Goal: Information Seeking & Learning: Check status

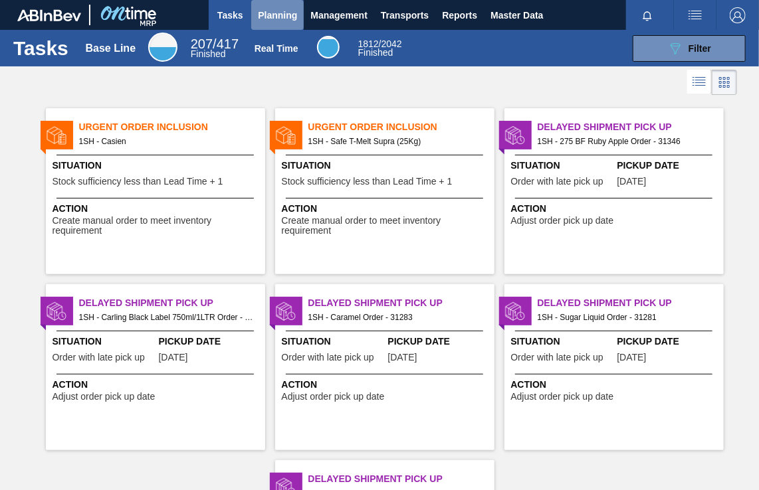
click at [284, 9] on span "Planning" at bounding box center [277, 15] width 39 height 16
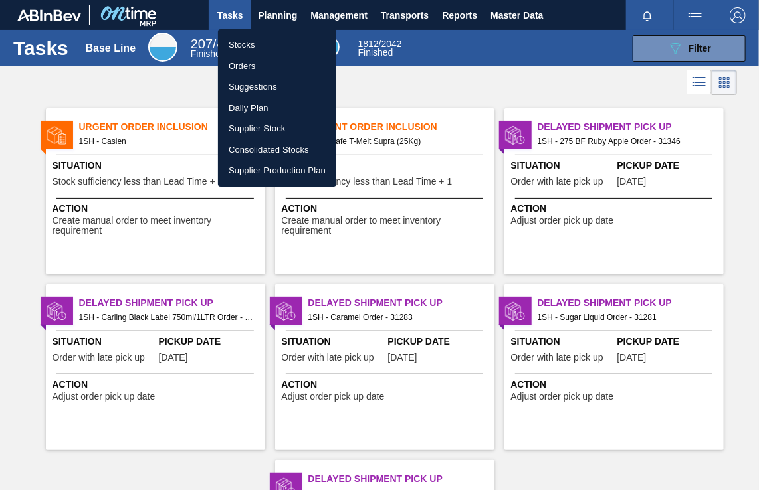
click at [250, 64] on li "Orders" at bounding box center [277, 66] width 118 height 21
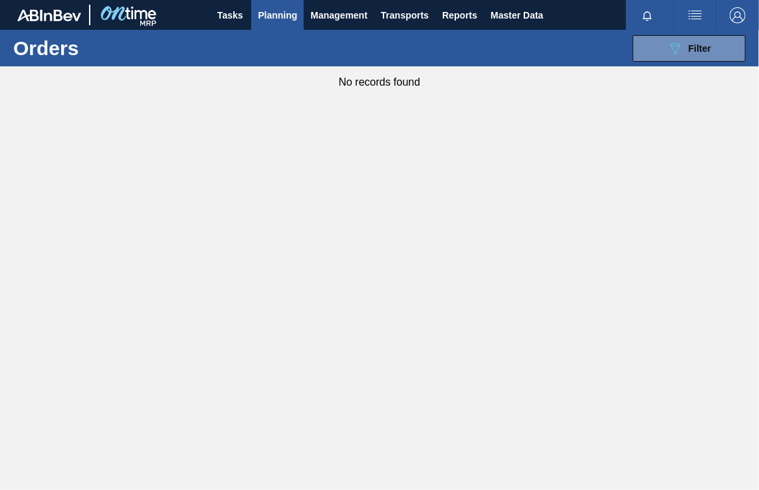
click at [244, 15] on span "Tasks" at bounding box center [229, 15] width 29 height 16
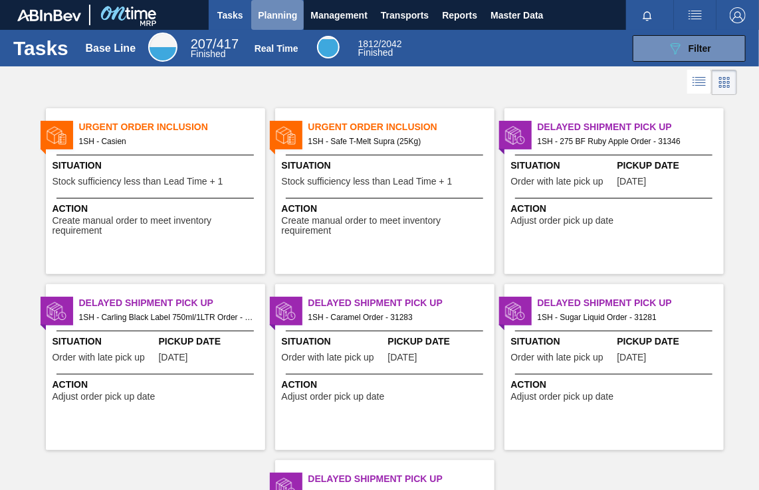
click at [274, 15] on span "Planning" at bounding box center [277, 15] width 39 height 16
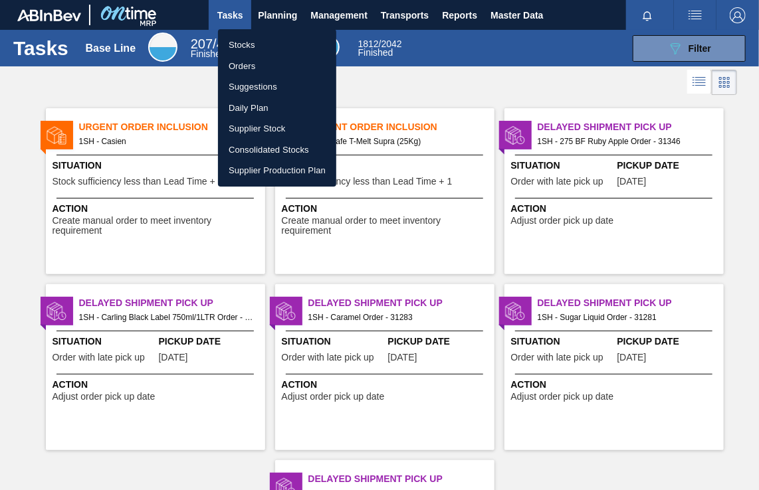
click at [687, 47] on div at bounding box center [379, 245] width 759 height 490
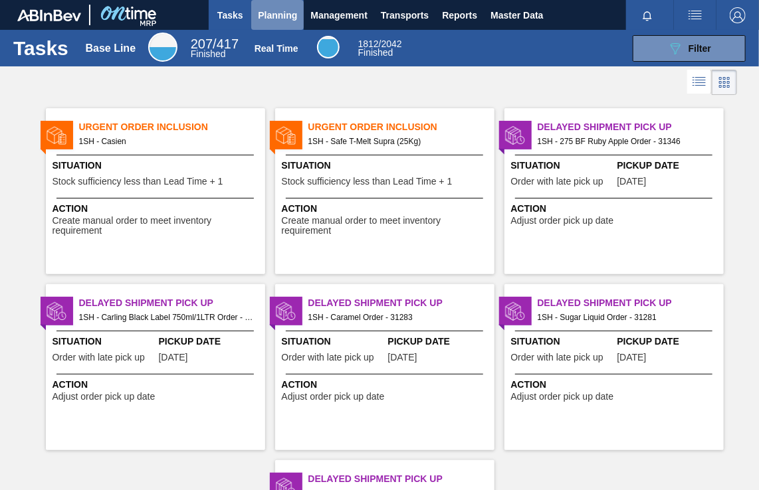
click at [274, 15] on span "Planning" at bounding box center [277, 15] width 39 height 16
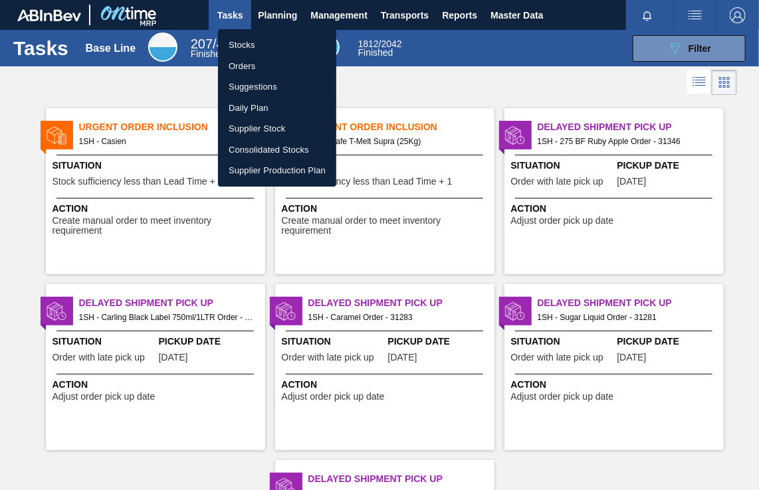
click at [258, 63] on li "Orders" at bounding box center [277, 66] width 118 height 21
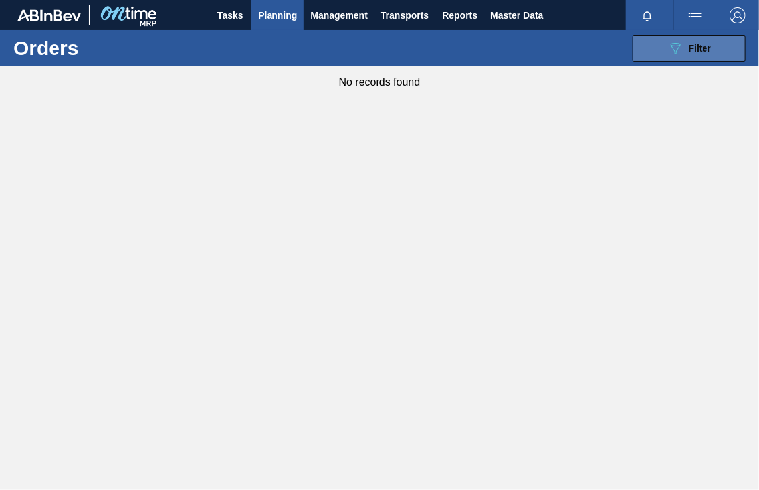
click at [700, 47] on span "Filter" at bounding box center [699, 48] width 23 height 11
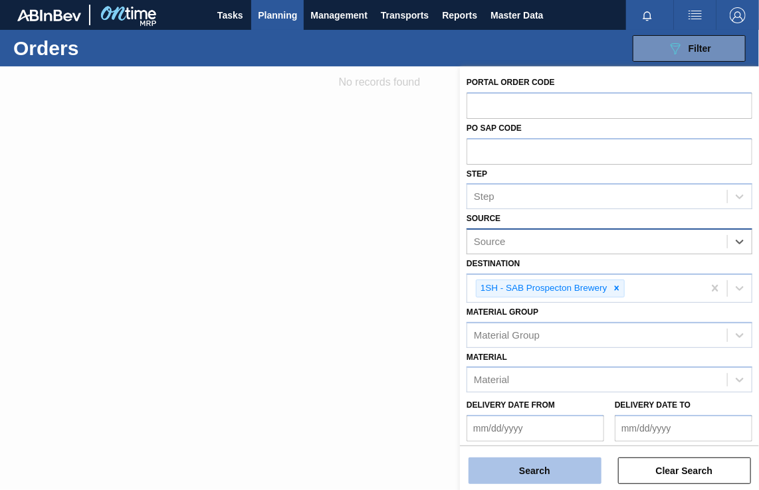
click at [540, 476] on button "Search" at bounding box center [534, 471] width 133 height 27
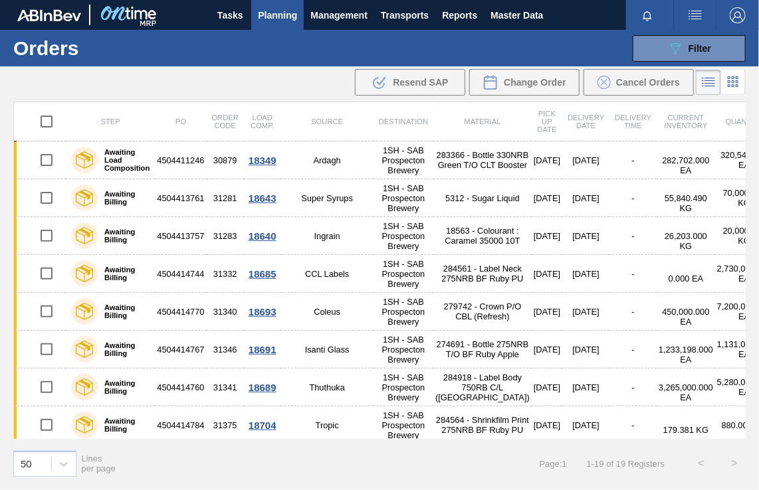
click at [274, 12] on span "Planning" at bounding box center [277, 15] width 39 height 16
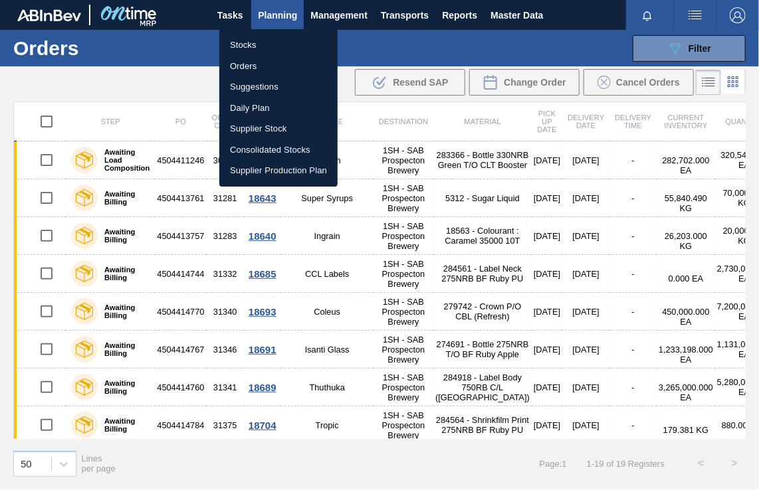
click at [249, 48] on li "Stocks" at bounding box center [278, 45] width 118 height 21
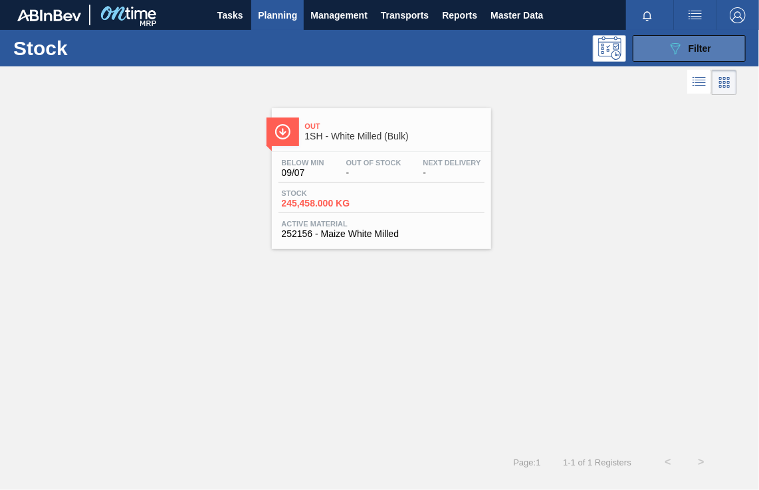
click at [704, 49] on span "Filter" at bounding box center [699, 48] width 23 height 11
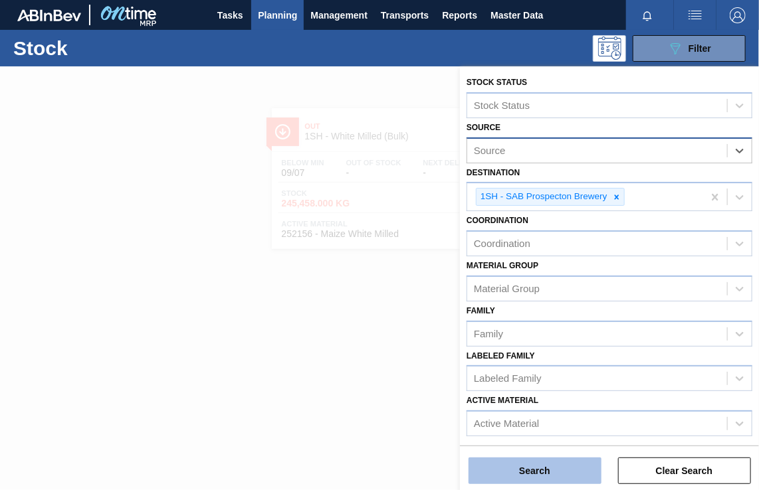
click at [532, 472] on button "Search" at bounding box center [534, 471] width 133 height 27
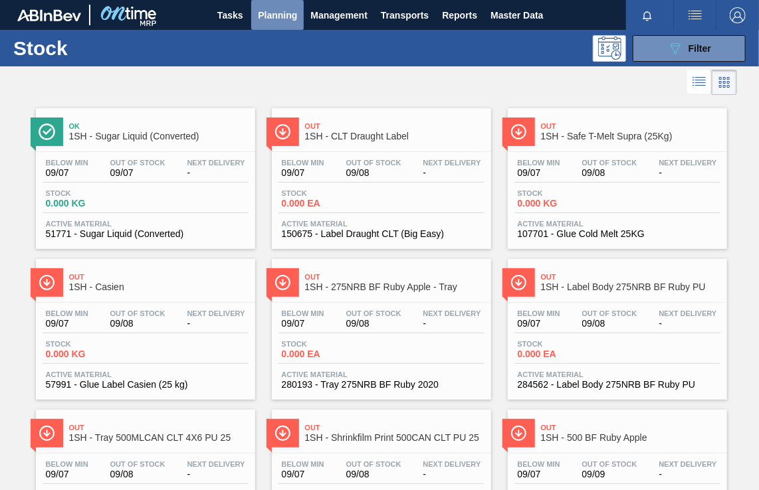
click at [279, 9] on span "Planning" at bounding box center [277, 15] width 39 height 16
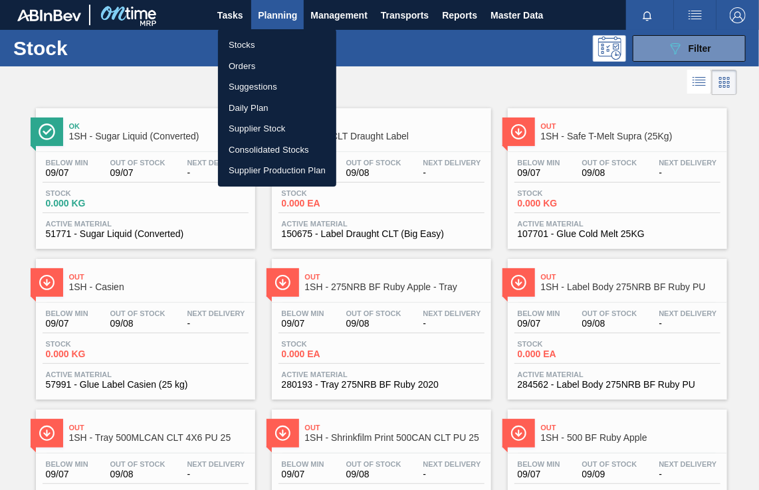
click at [237, 86] on li "Suggestions" at bounding box center [277, 86] width 118 height 21
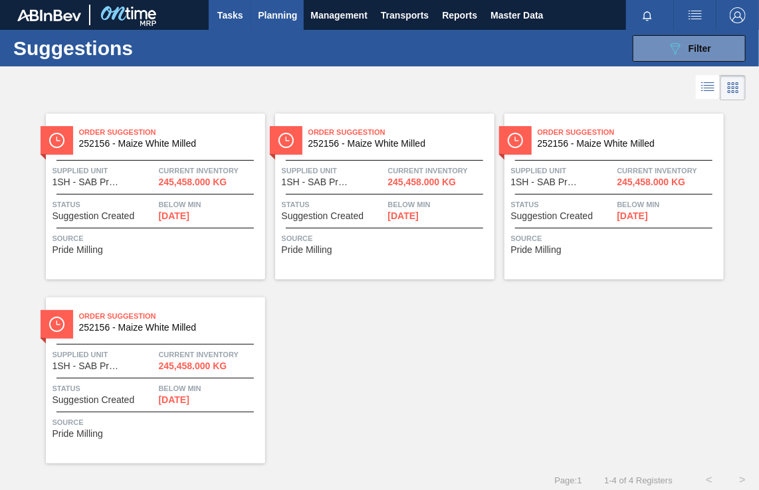
click at [235, 13] on span "Tasks" at bounding box center [229, 15] width 29 height 16
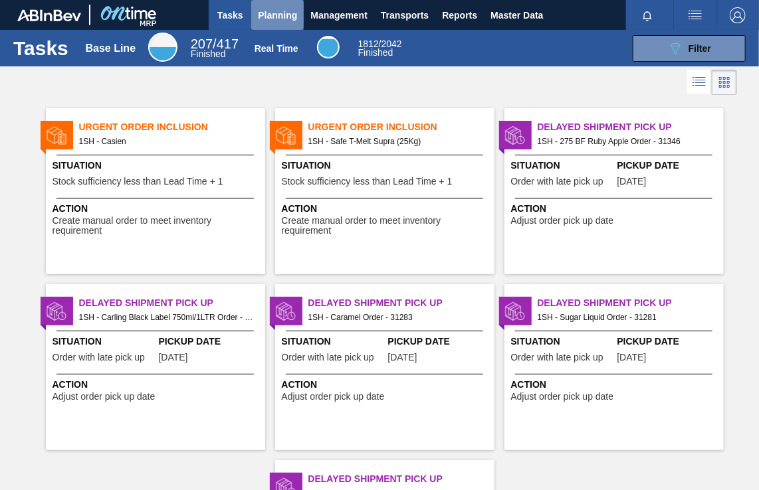
click at [283, 15] on span "Planning" at bounding box center [277, 15] width 39 height 16
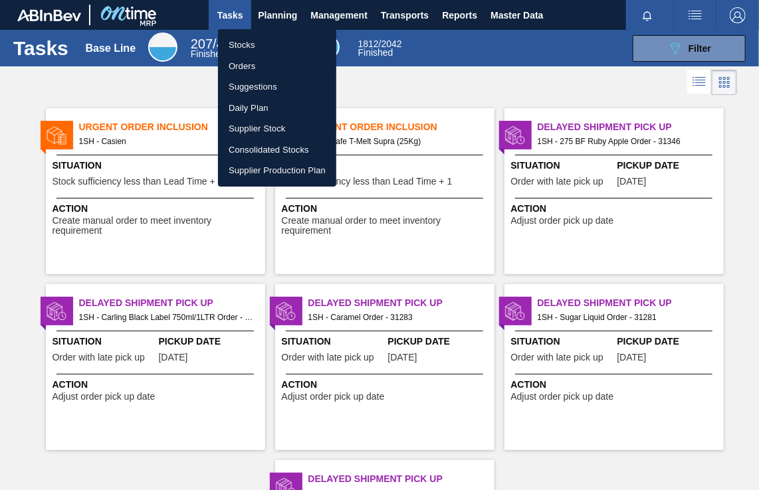
click at [241, 60] on li "Orders" at bounding box center [277, 66] width 118 height 21
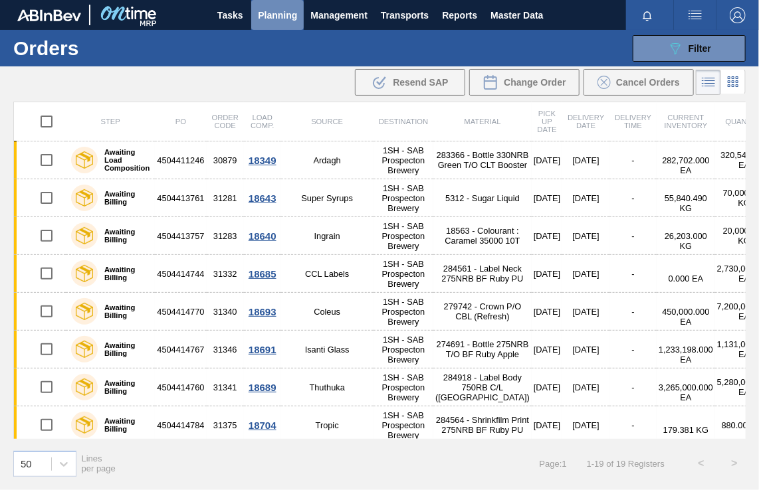
click at [280, 12] on span "Planning" at bounding box center [277, 15] width 39 height 16
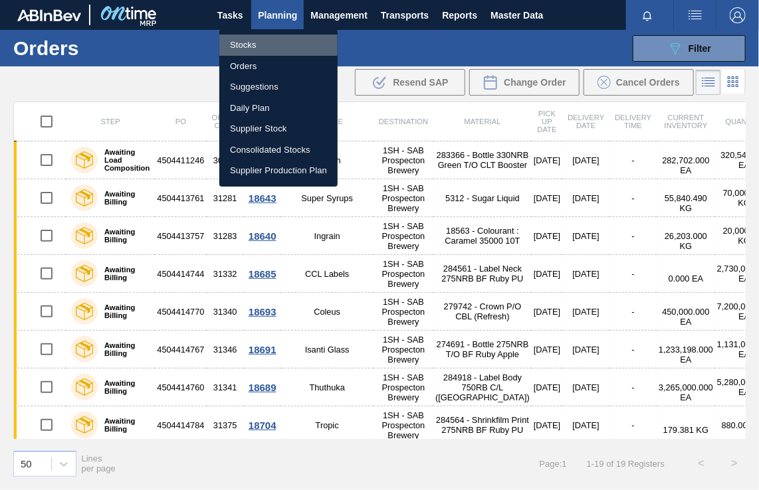
click at [251, 42] on li "Stocks" at bounding box center [278, 45] width 118 height 21
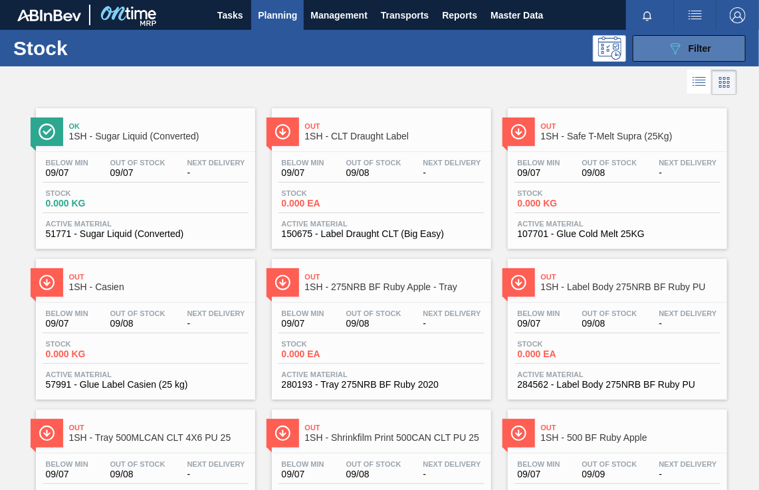
click at [704, 49] on span "Filter" at bounding box center [699, 48] width 23 height 11
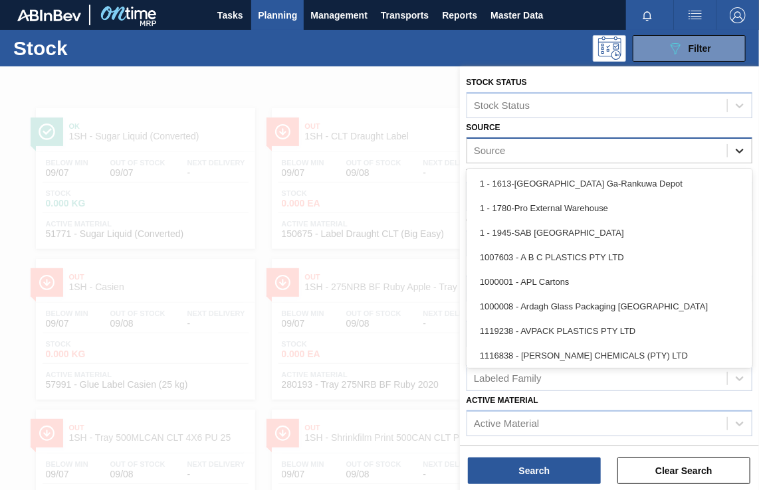
click at [738, 147] on icon at bounding box center [739, 150] width 13 height 13
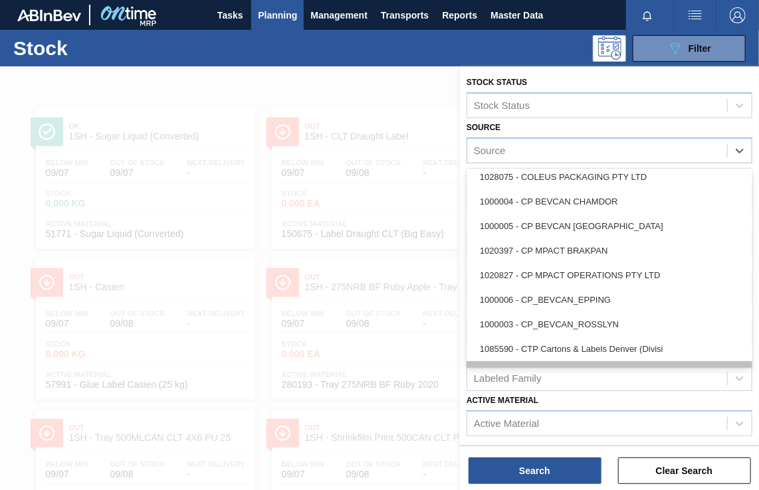
scroll to position [399, 0]
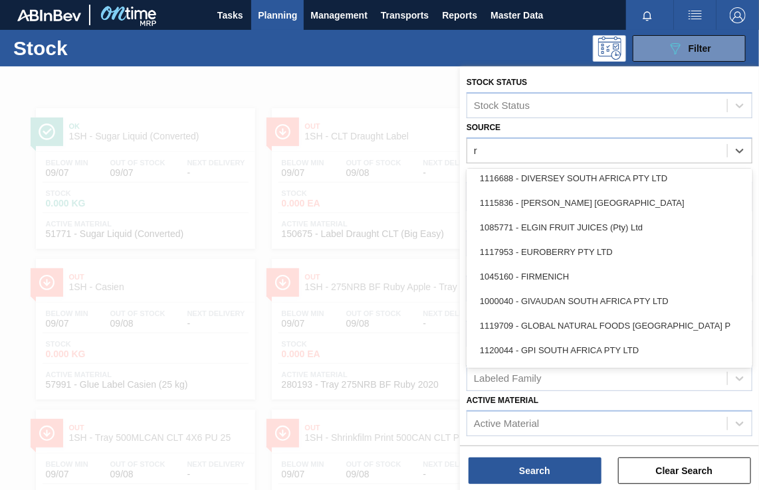
type input "ri"
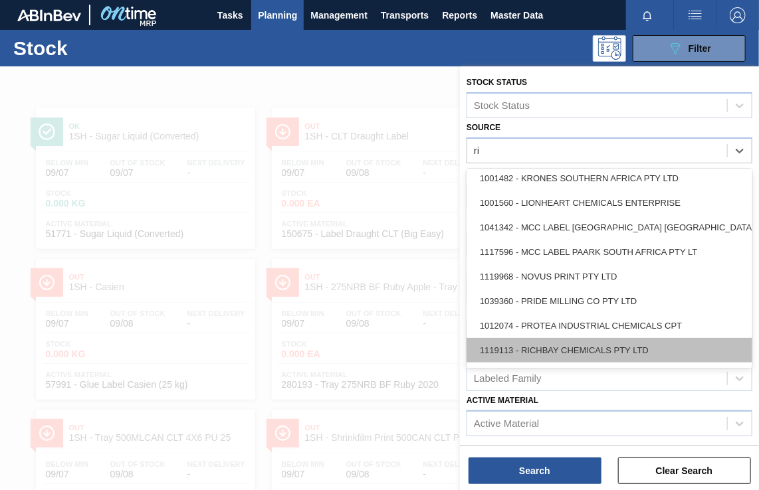
click at [569, 348] on div "1119113 - RICHBAY CHEMICALS PTY LTD" at bounding box center [609, 350] width 286 height 25
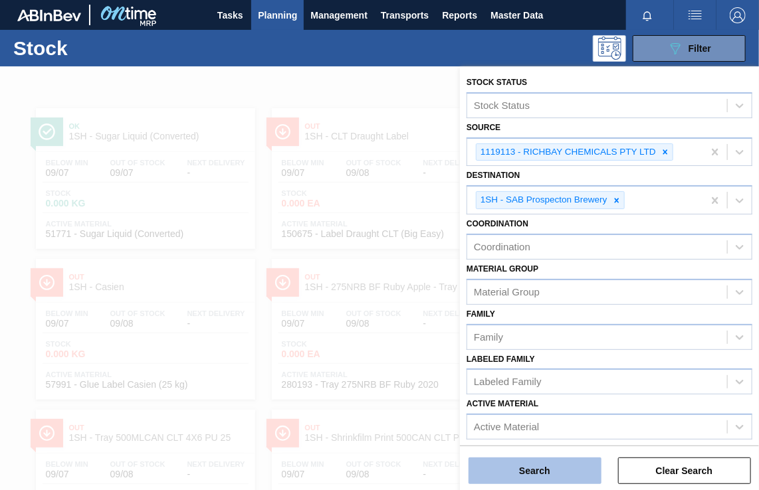
click at [529, 472] on button "Search" at bounding box center [534, 471] width 133 height 27
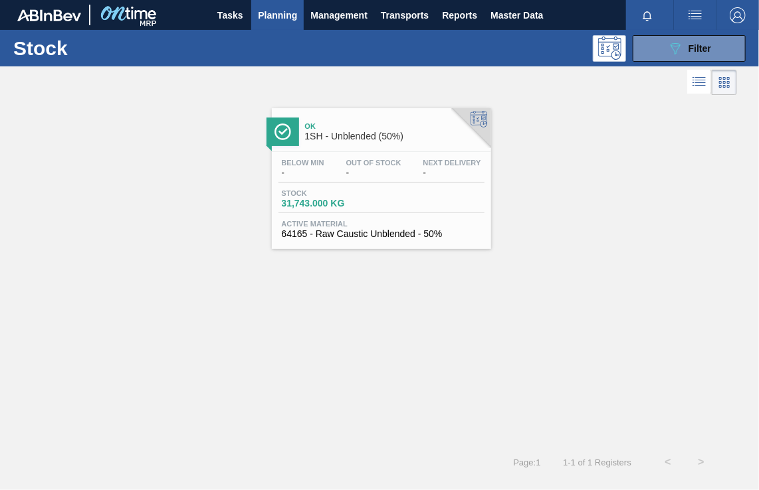
click at [350, 137] on span "1SH - Unblended (50%)" at bounding box center [394, 137] width 179 height 10
